Goal: Task Accomplishment & Management: Complete application form

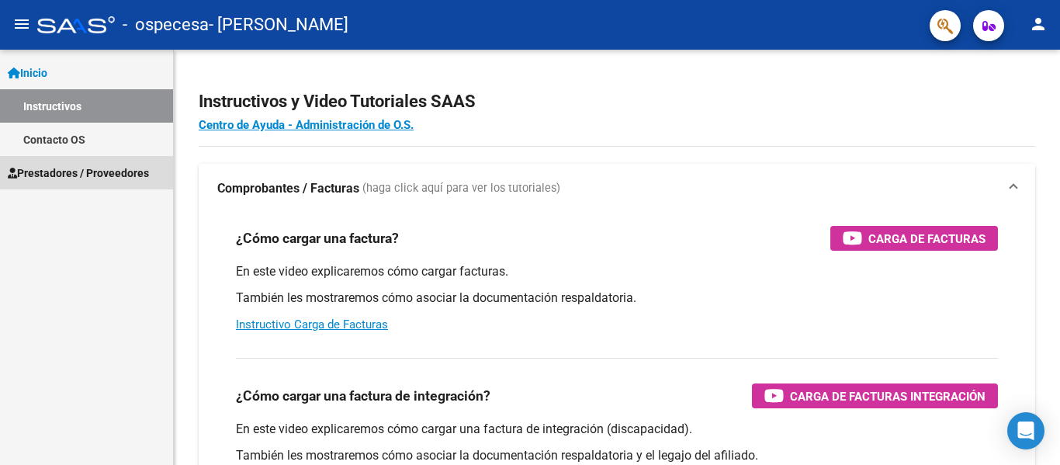
click at [80, 173] on span "Prestadores / Proveedores" at bounding box center [78, 173] width 141 height 17
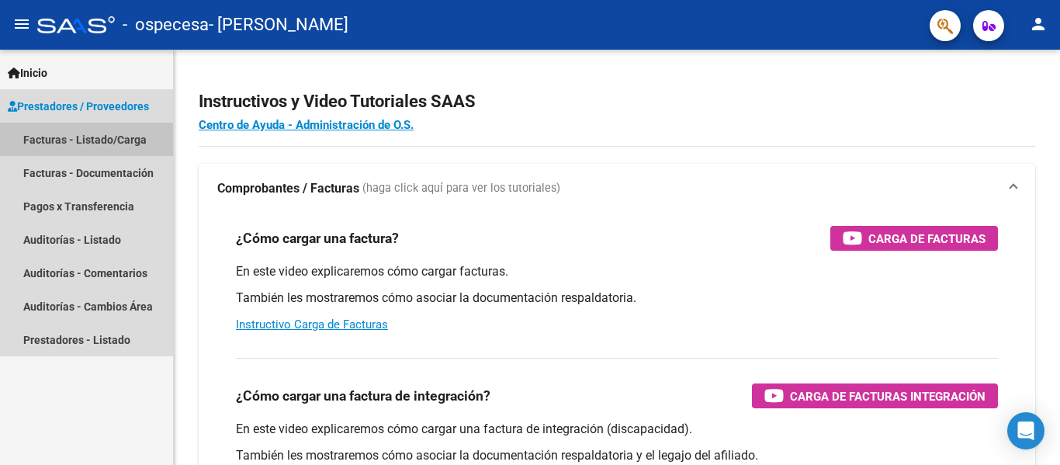
click at [98, 136] on link "Facturas - Listado/Carga" at bounding box center [86, 139] width 173 height 33
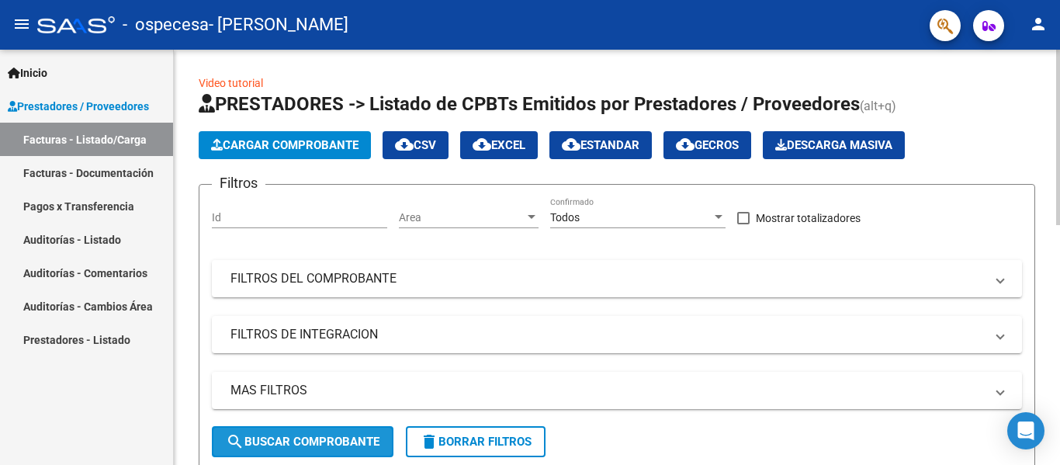
click at [296, 442] on span "search Buscar Comprobante" at bounding box center [303, 442] width 154 height 14
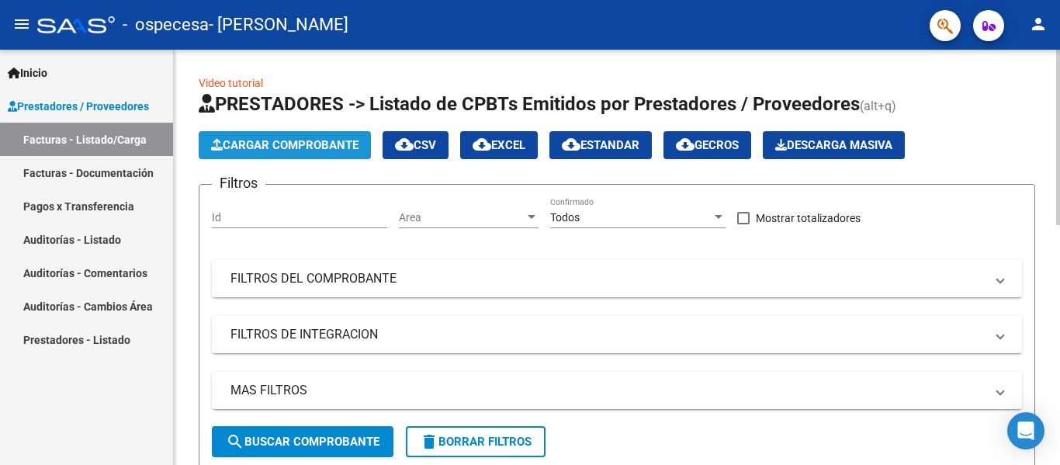
click at [319, 141] on span "Cargar Comprobante" at bounding box center [284, 145] width 147 height 14
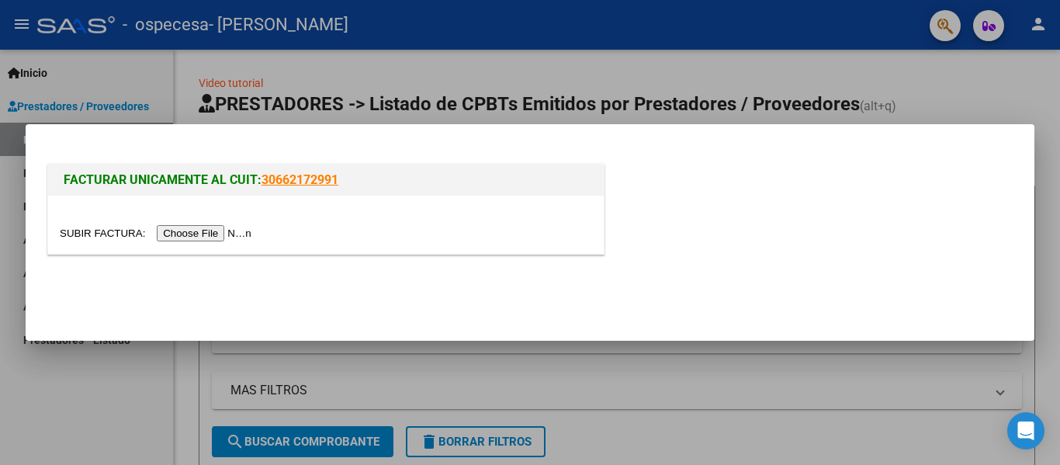
click at [234, 233] on input "file" at bounding box center [158, 233] width 196 height 16
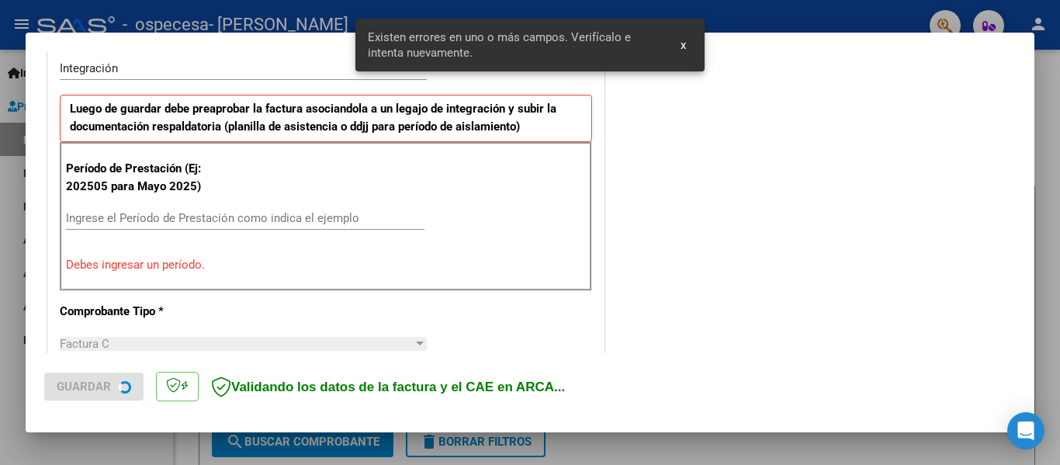
scroll to position [389, 0]
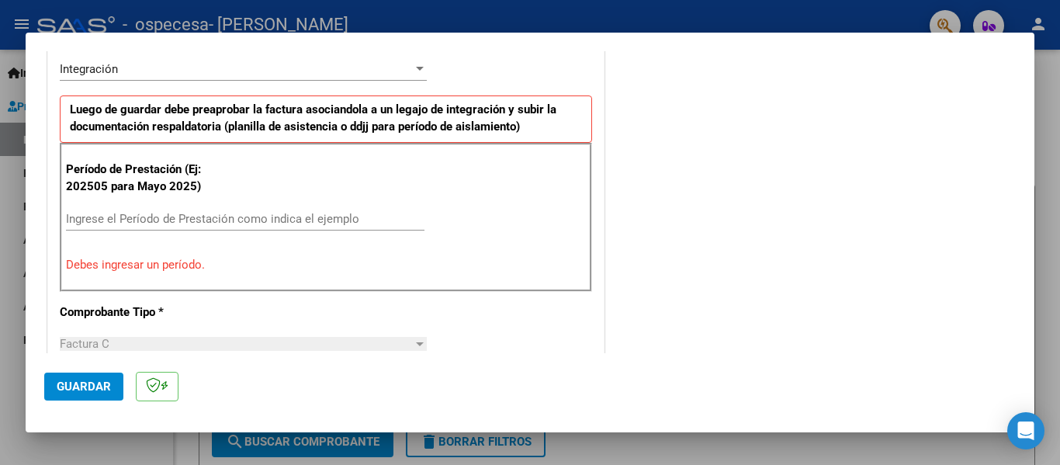
click at [677, 42] on mat-dialog-container "COMPROBANTE VER COMPROBANTE El comprobante fue leído exitosamente. DATOS DEL CO…" at bounding box center [530, 233] width 1009 height 400
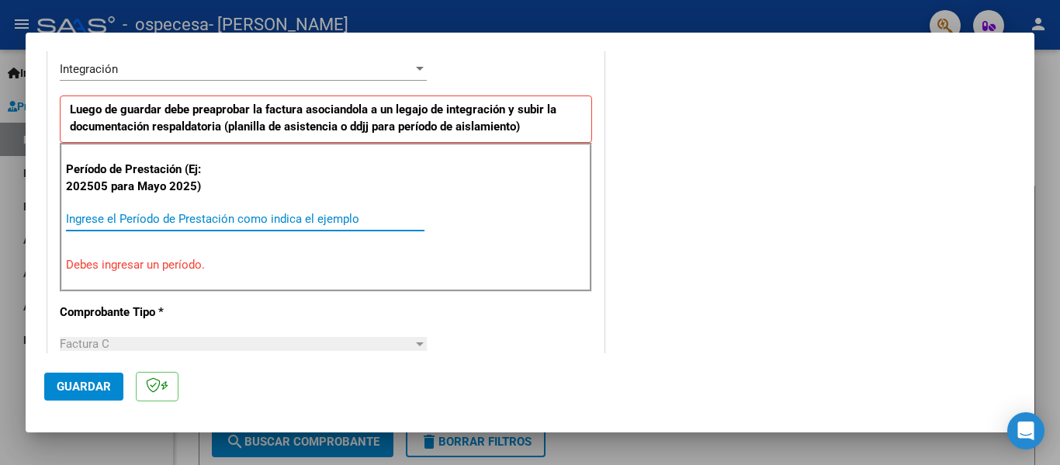
click at [181, 217] on input "Ingrese el Período de Prestación como indica el ejemplo" at bounding box center [245, 219] width 359 height 14
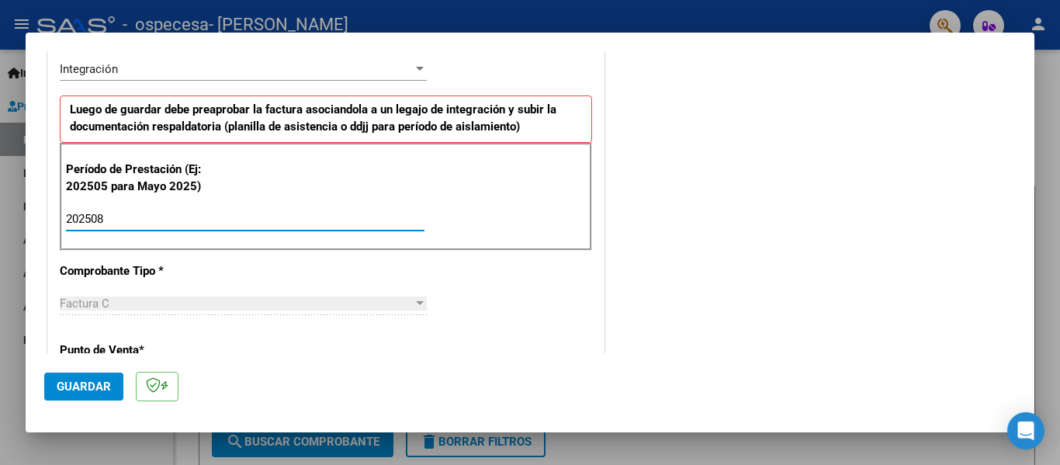
type input "202508"
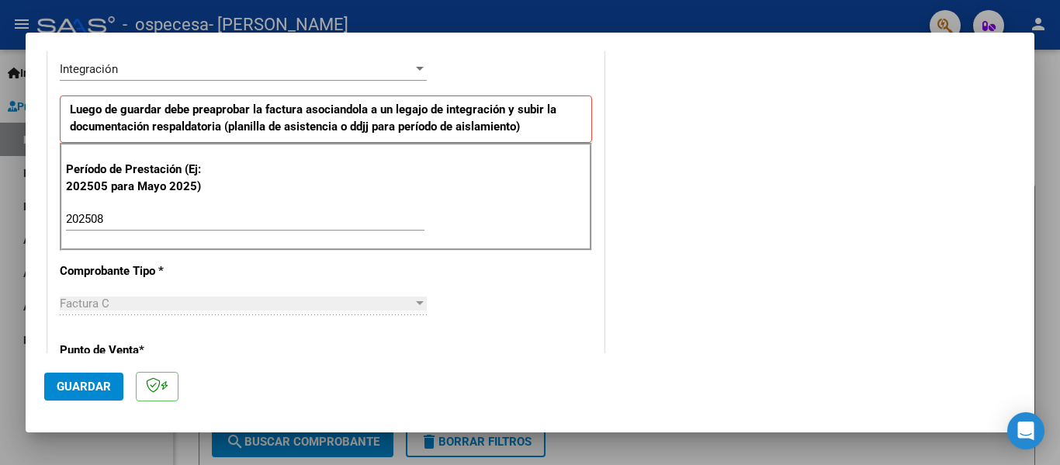
click at [405, 307] on div "Factura C" at bounding box center [236, 303] width 353 height 14
click at [1022, 348] on mat-dialog-content "COMPROBANTE VER COMPROBANTE El comprobante fue leído exitosamente. DATOS DEL CO…" at bounding box center [530, 202] width 1009 height 302
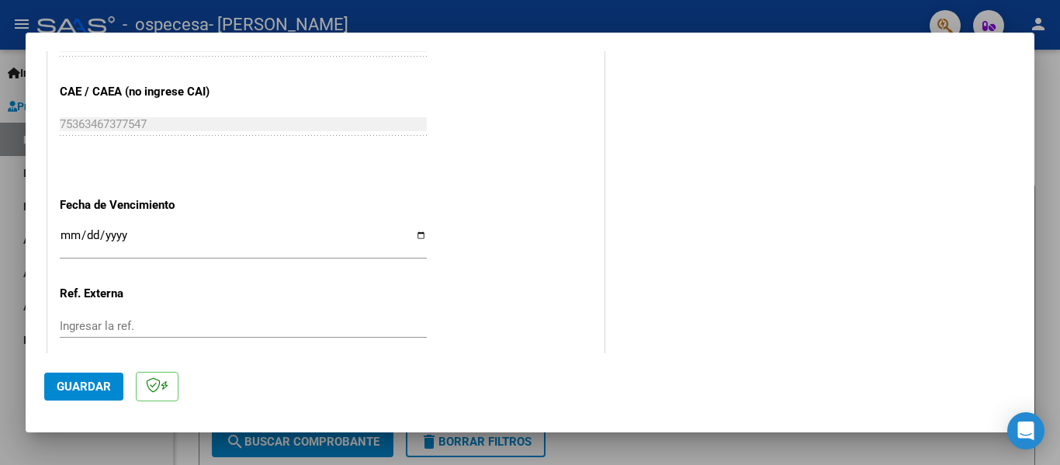
scroll to position [940, 0]
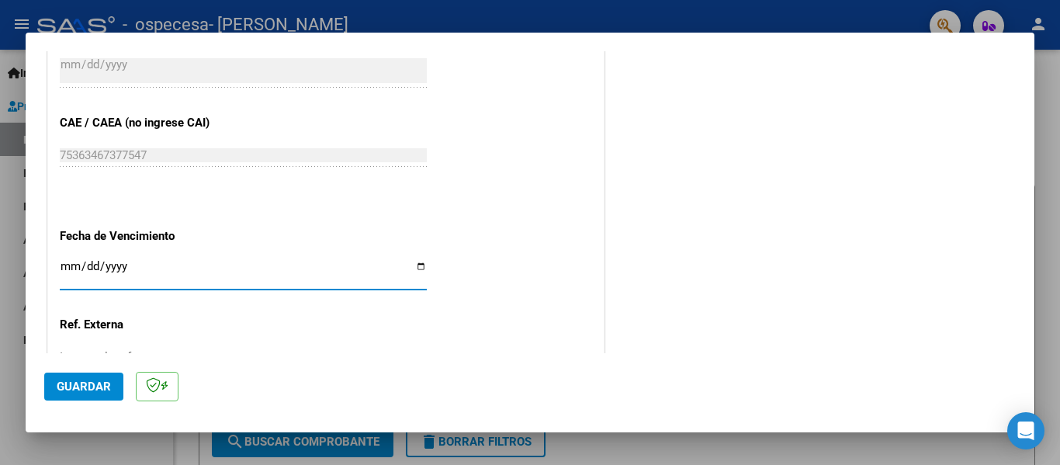
click at [417, 269] on input "Ingresar la fecha" at bounding box center [243, 272] width 367 height 25
type input "[DATE]"
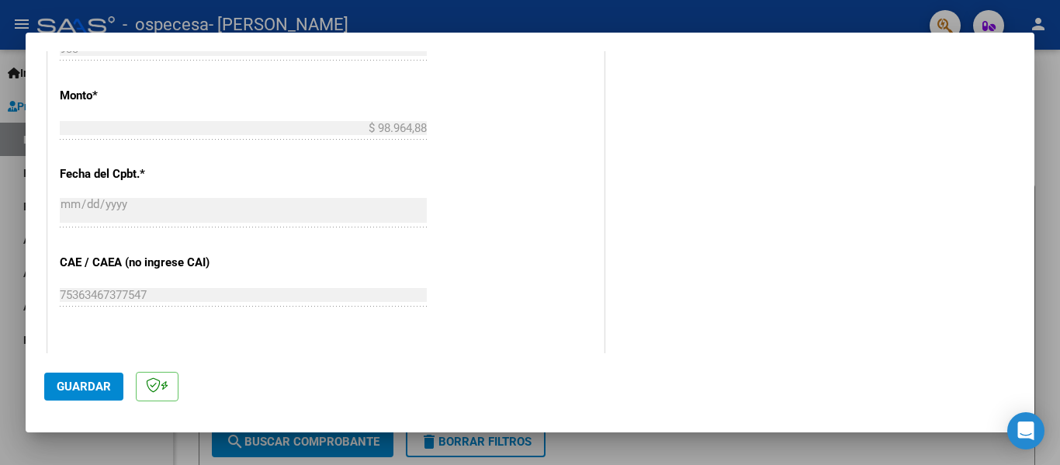
scroll to position [11, 0]
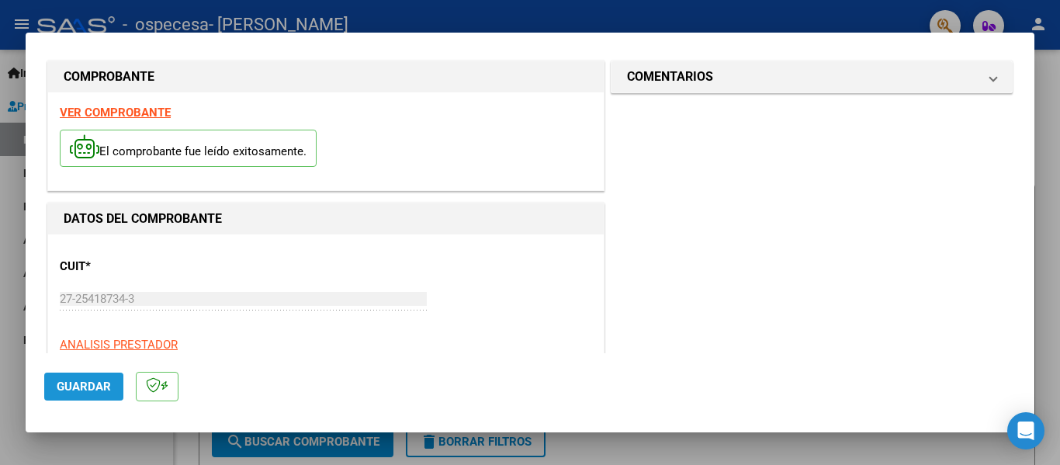
click at [80, 390] on span "Guardar" at bounding box center [84, 387] width 54 height 14
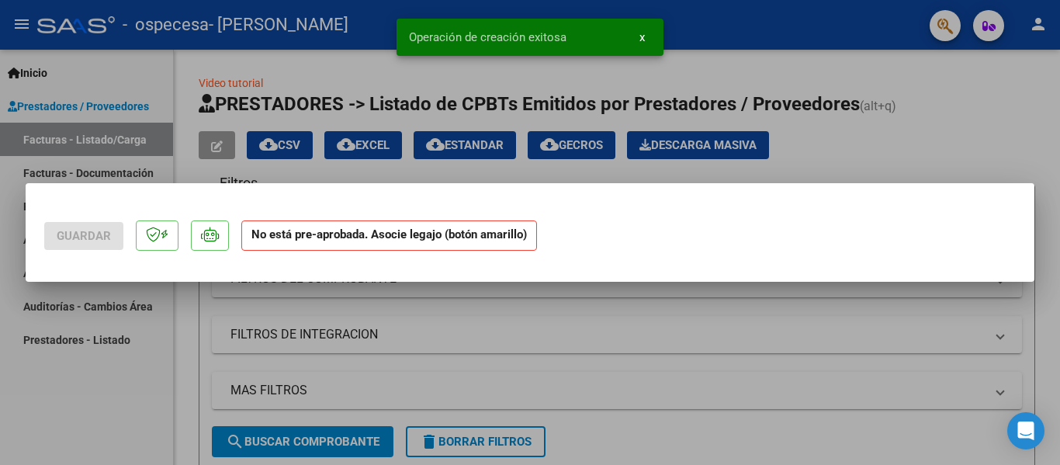
scroll to position [0, 0]
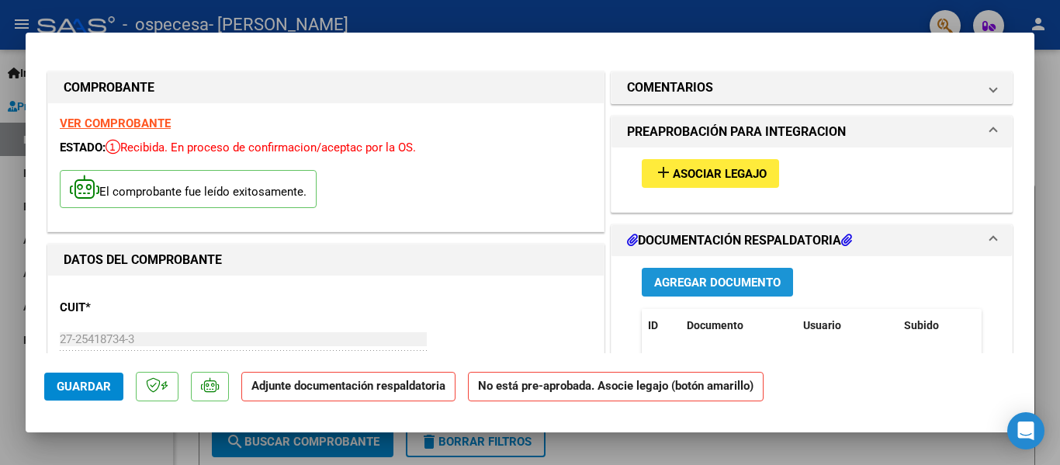
click at [710, 287] on span "Agregar Documento" at bounding box center [717, 283] width 127 height 14
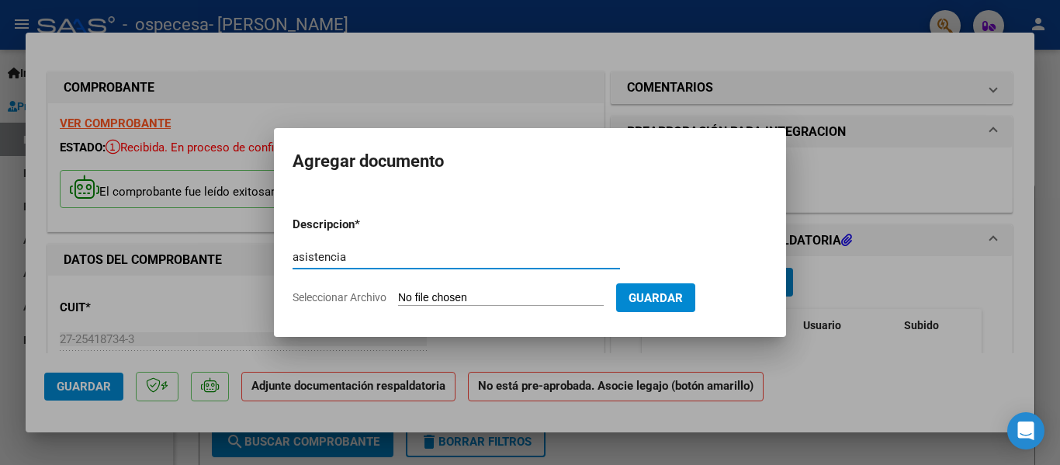
type input "asistencia"
click at [359, 293] on span "Seleccionar Archivo" at bounding box center [340, 297] width 94 height 12
click at [398, 293] on input "Seleccionar Archivo" at bounding box center [501, 298] width 206 height 15
type input "C:\fakepath\asistencia agosto.jpg"
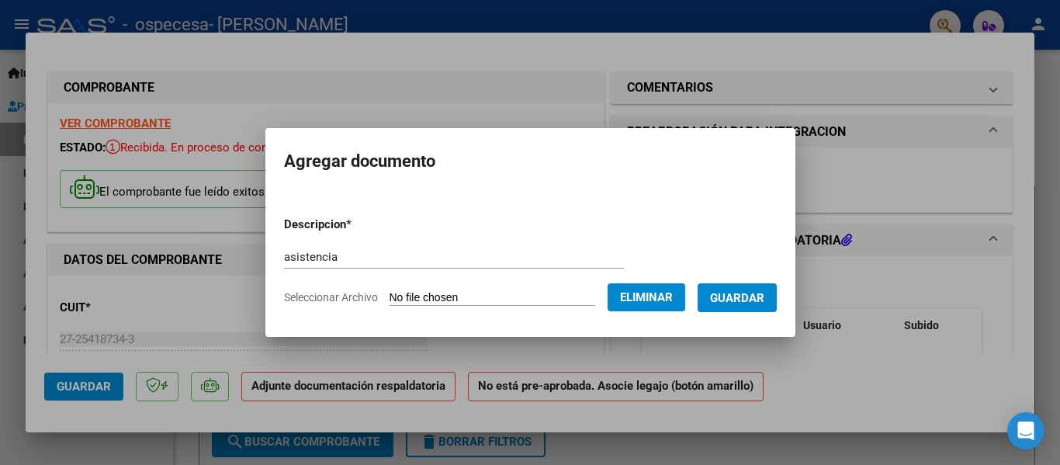
click at [750, 302] on span "Guardar" at bounding box center [737, 298] width 54 height 14
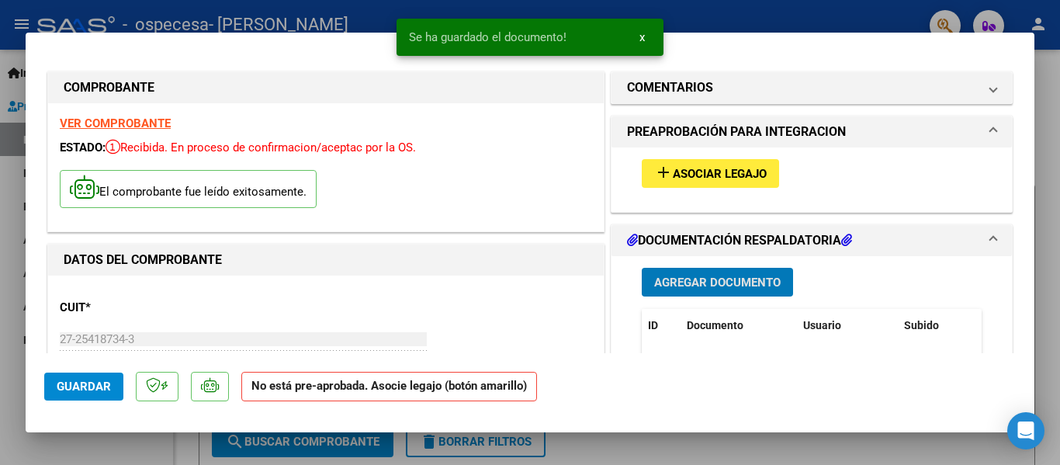
click at [714, 173] on span "Asociar Legajo" at bounding box center [720, 174] width 94 height 14
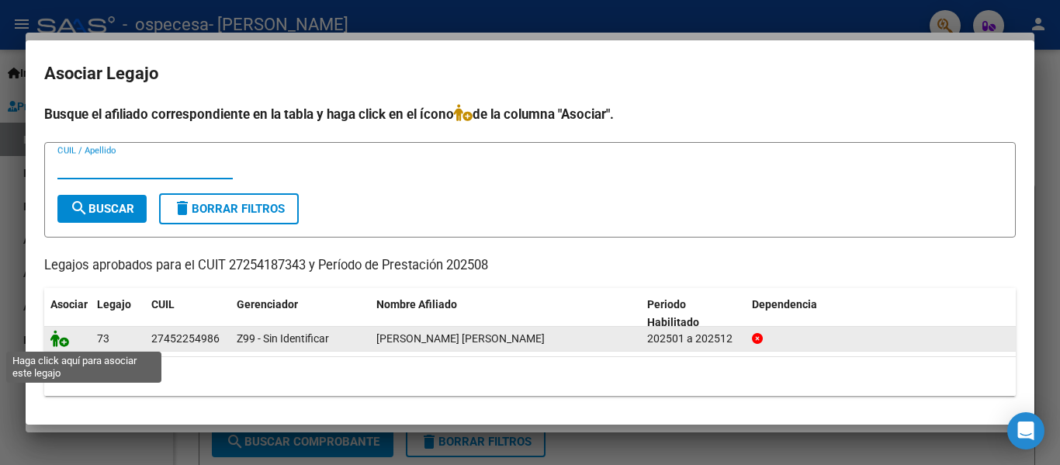
click at [63, 340] on icon at bounding box center [59, 338] width 19 height 17
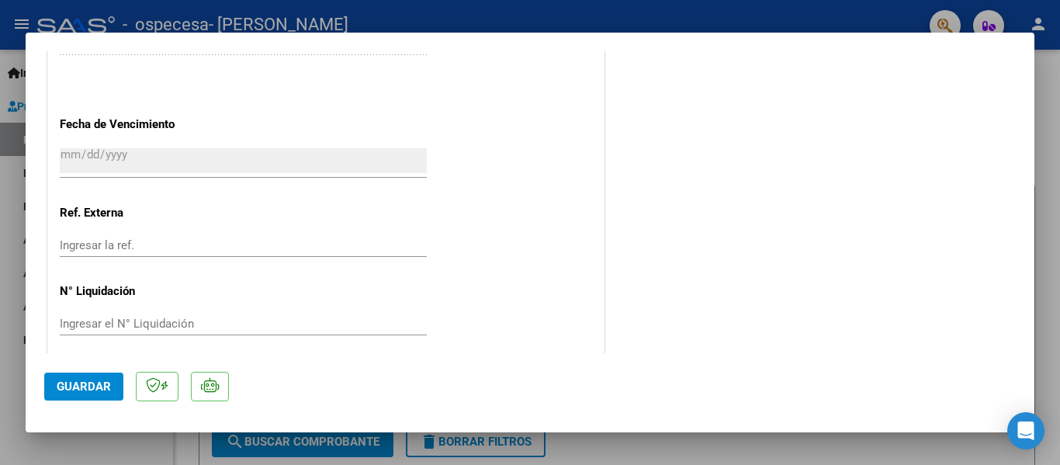
scroll to position [1087, 0]
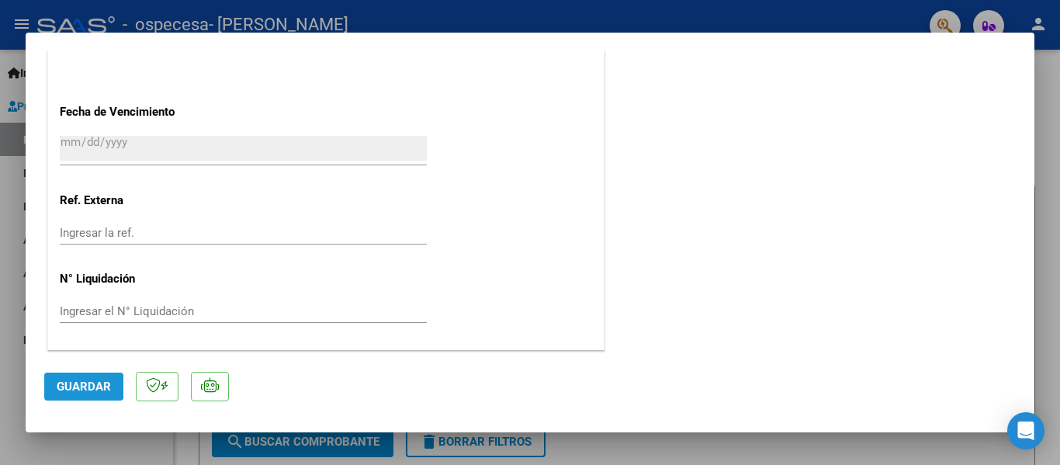
click at [79, 385] on span "Guardar" at bounding box center [84, 387] width 54 height 14
click at [84, 380] on span "Guardar" at bounding box center [84, 387] width 54 height 14
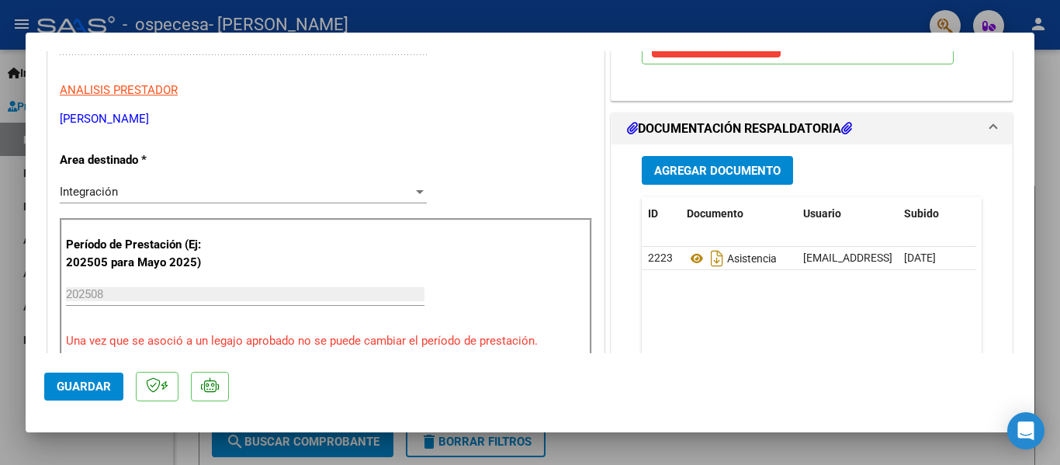
scroll to position [32, 0]
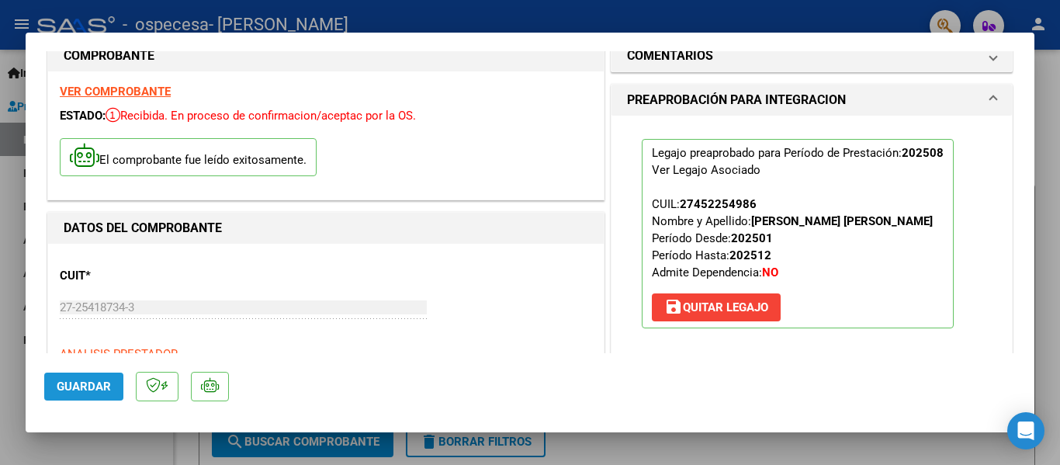
click at [105, 386] on span "Guardar" at bounding box center [84, 387] width 54 height 14
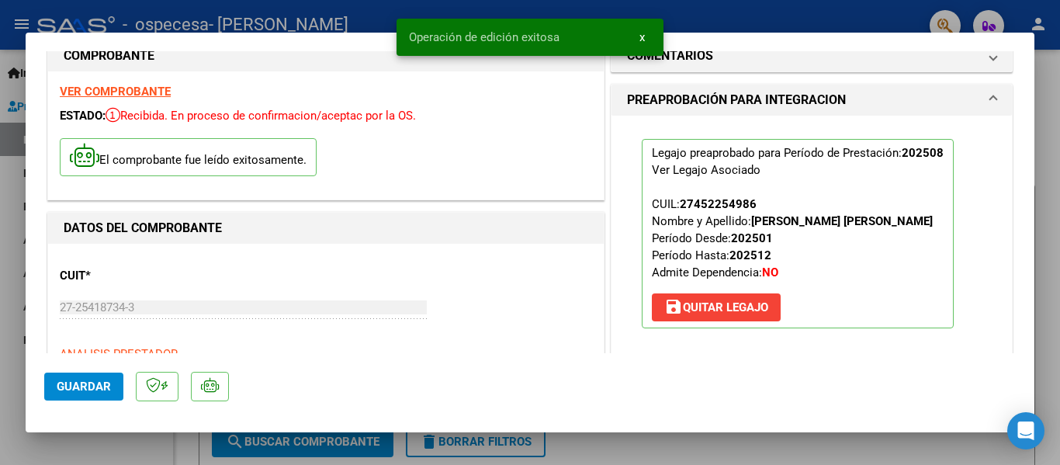
click at [1021, 320] on mat-dialog-content "COMPROBANTE VER COMPROBANTE ESTADO: Recibida. En proceso de confirmacion/acepta…" at bounding box center [530, 202] width 1009 height 302
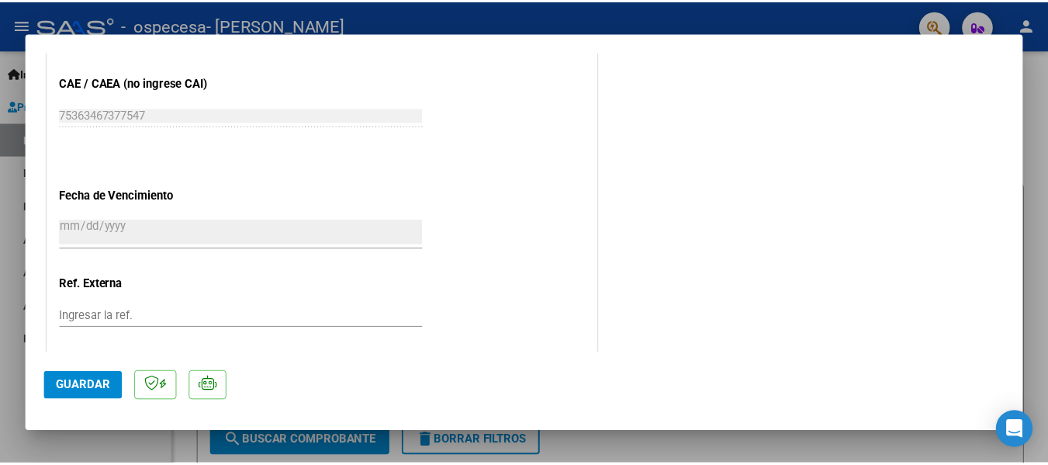
scroll to position [1087, 0]
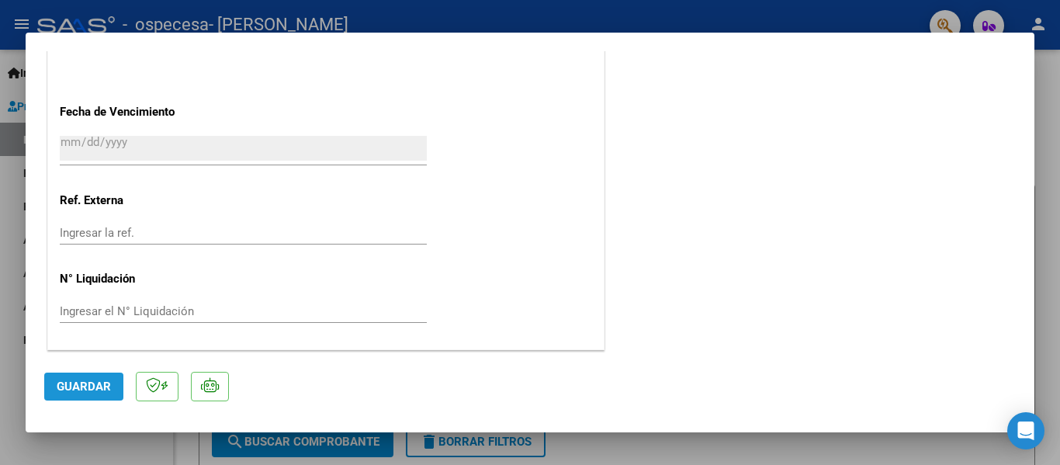
click at [79, 394] on button "Guardar" at bounding box center [83, 387] width 79 height 28
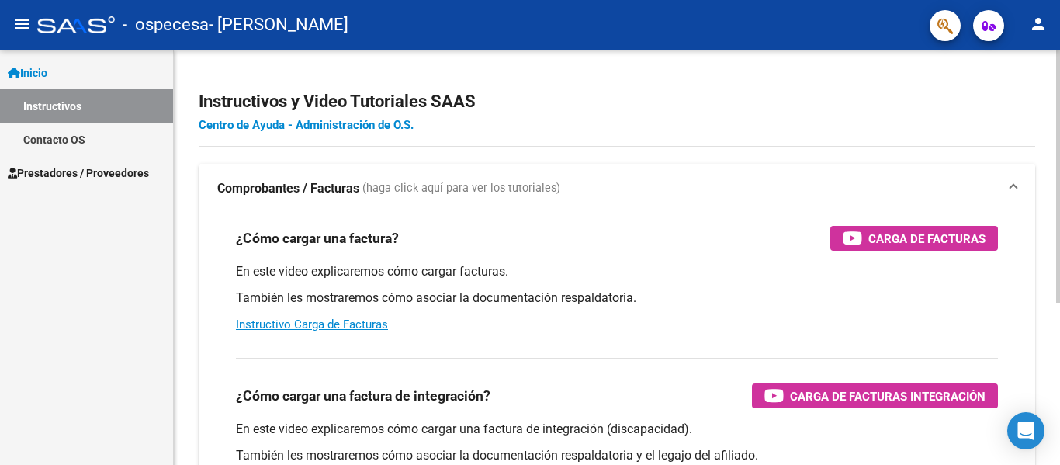
click at [1027, 202] on mat-expansion-panel-header "Comprobantes / Facturas (haga click aquí para ver los tutoriales)" at bounding box center [617, 189] width 837 height 50
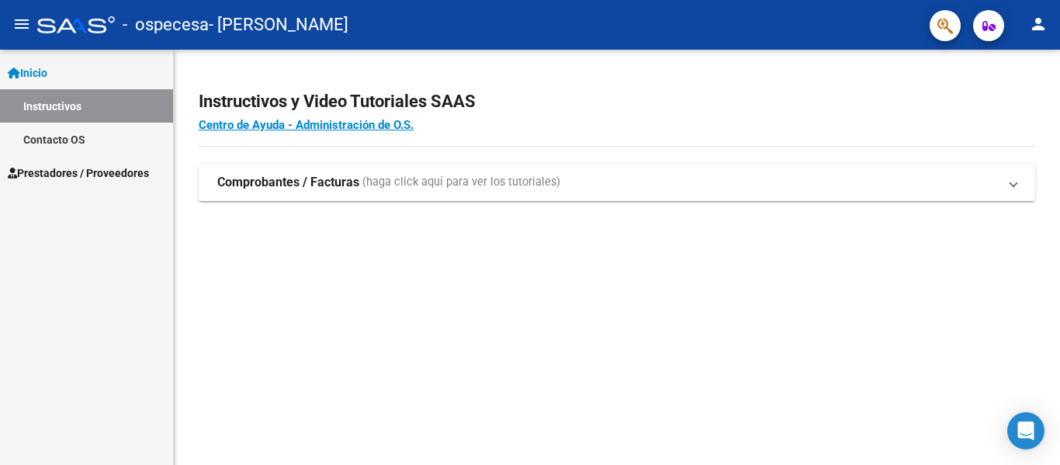
drag, startPoint x: 1059, startPoint y: 140, endPoint x: 756, endPoint y: 130, distance: 303.6
click at [1048, 140] on div "Instructivos y Video Tutoriales SAAS Centro de Ayuda - Administración de O.S. C…" at bounding box center [617, 163] width 886 height 226
click at [63, 167] on span "Prestadores / Proveedores" at bounding box center [78, 173] width 141 height 17
